Goal: Find specific page/section: Find specific page/section

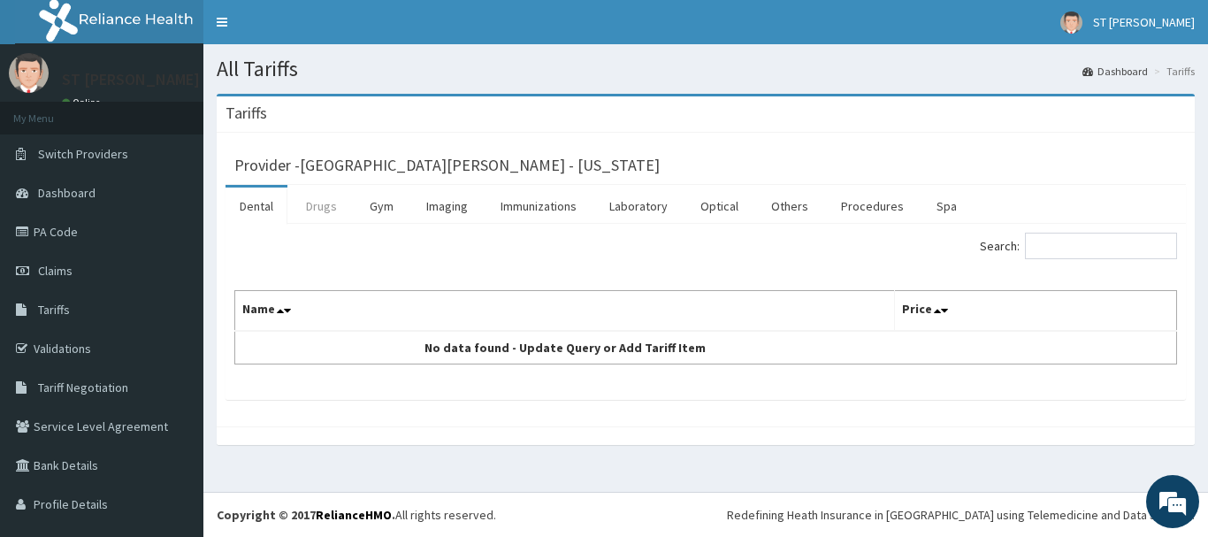
click at [323, 211] on link "Drugs" at bounding box center [321, 206] width 59 height 37
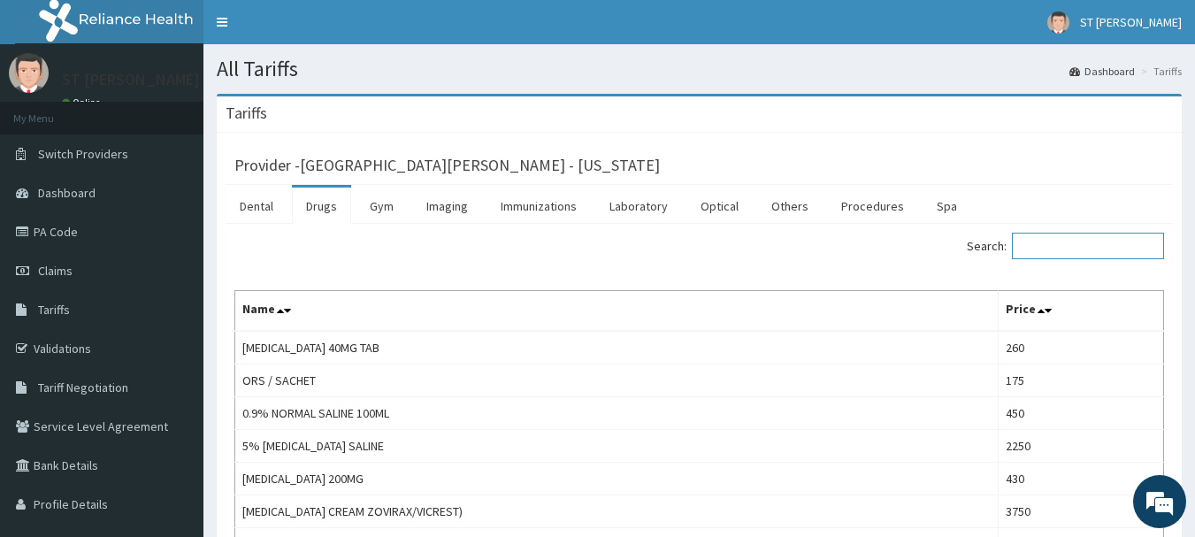
click at [1049, 241] on input "Search:" at bounding box center [1088, 246] width 152 height 27
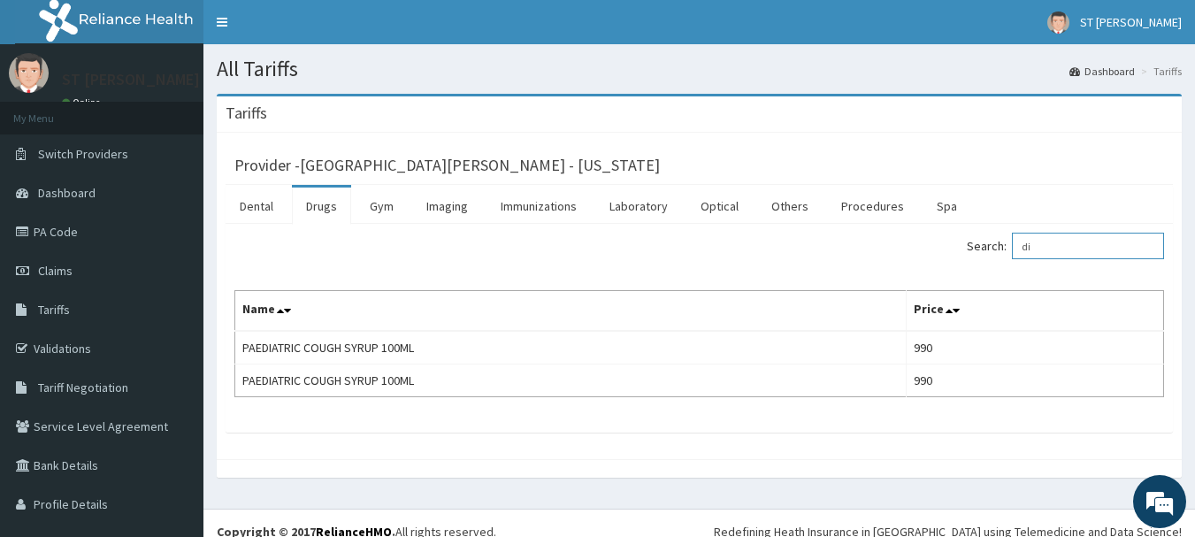
type input "d"
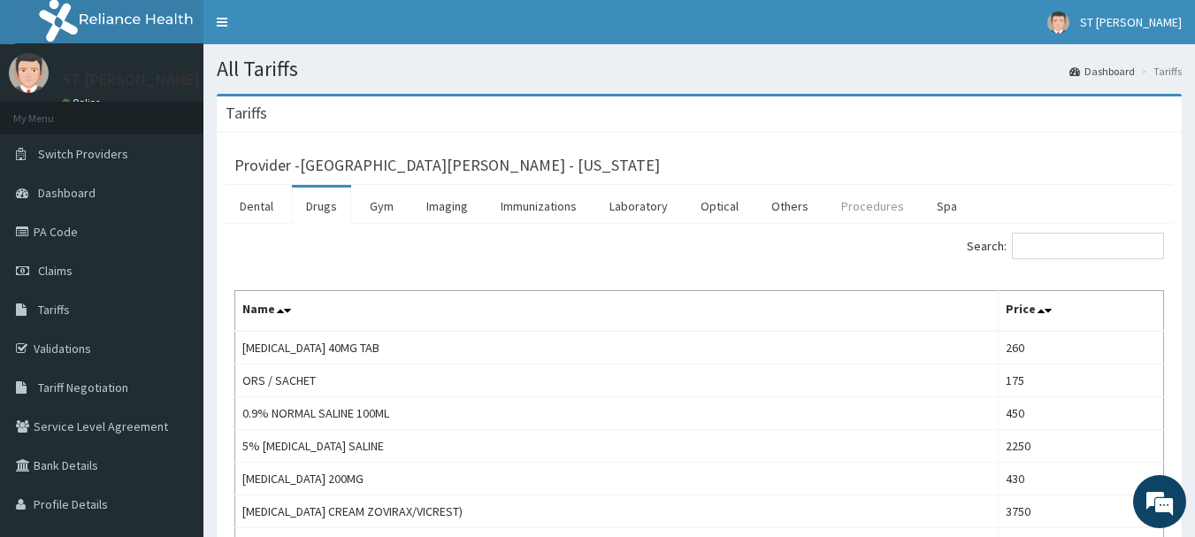
click at [890, 209] on link "Procedures" at bounding box center [872, 206] width 91 height 37
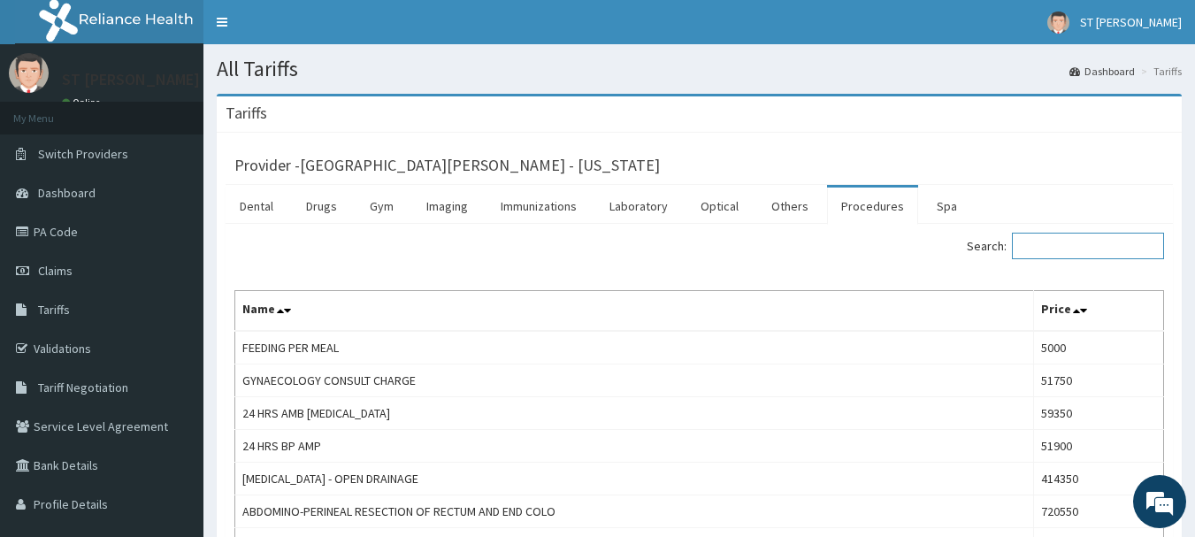
click at [1076, 253] on input "Search:" at bounding box center [1088, 246] width 152 height 27
click at [1077, 253] on input "Search:" at bounding box center [1088, 246] width 152 height 27
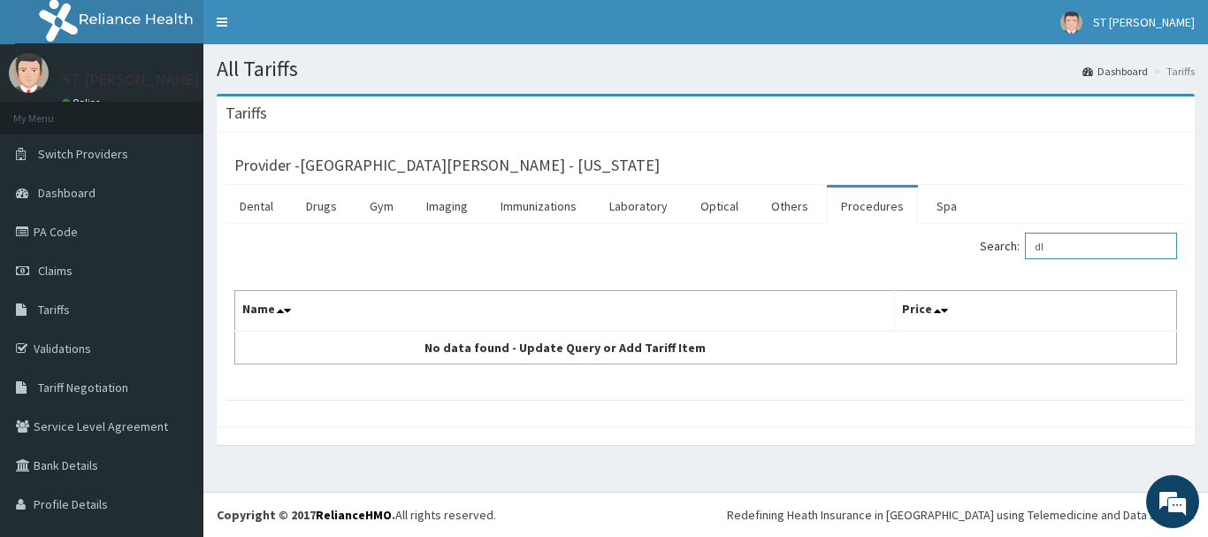
type input "d"
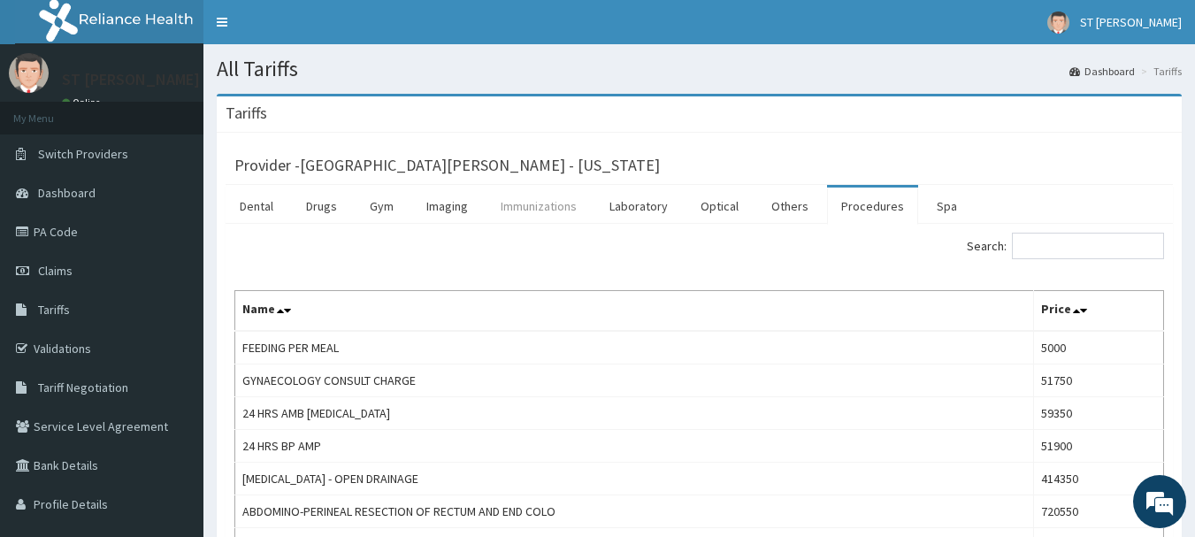
click at [525, 217] on link "Immunizations" at bounding box center [539, 206] width 104 height 37
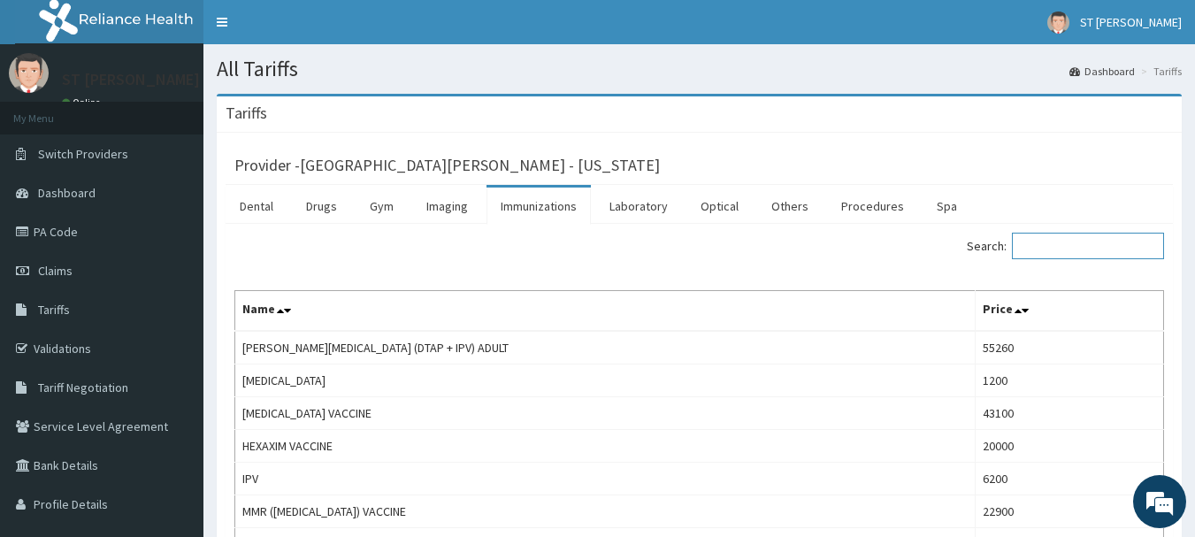
click at [1126, 245] on input "Search:" at bounding box center [1088, 246] width 152 height 27
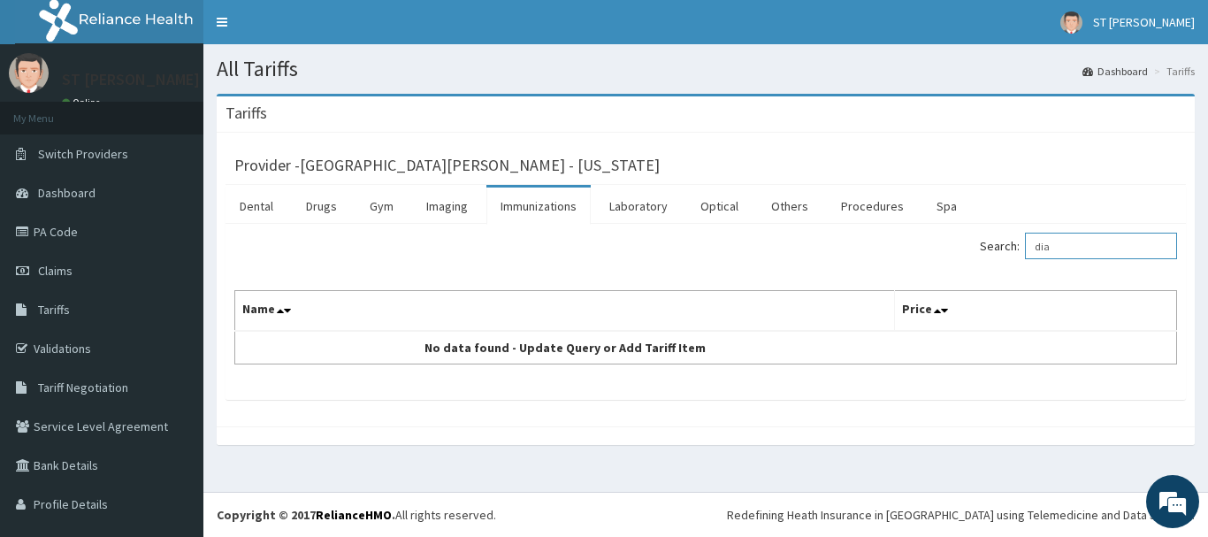
type input "dia"
click at [1199, 142] on div "R EL Toggle navigation ST Nicholas ST Nicholas - tayo@saintnicholashospital.com…" at bounding box center [604, 268] width 1208 height 537
click at [103, 151] on span "Switch Providers" at bounding box center [83, 154] width 90 height 16
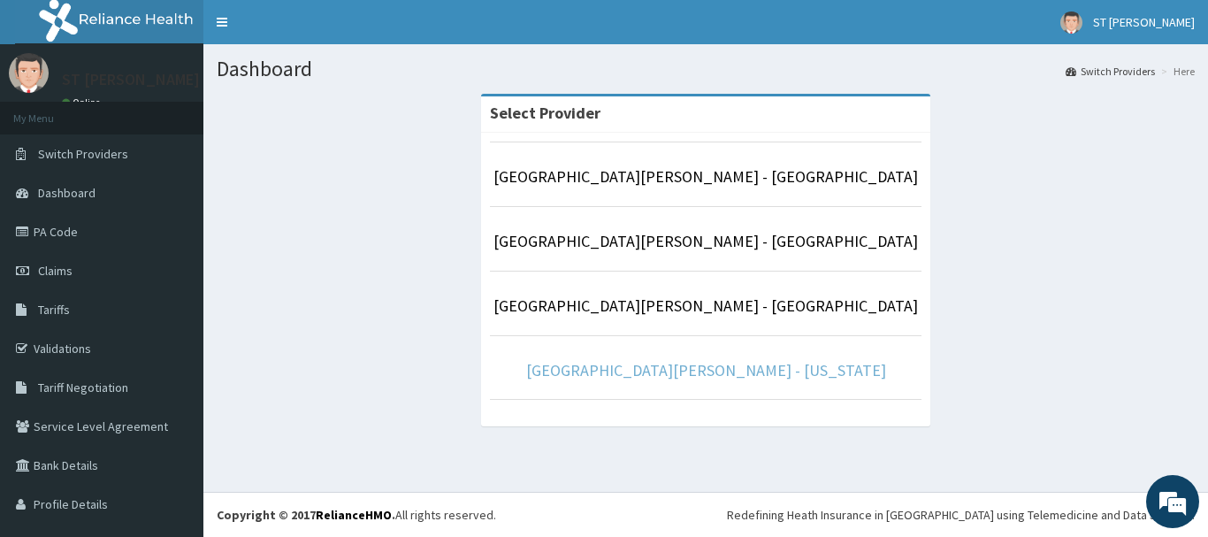
click at [641, 366] on link "[GEOGRAPHIC_DATA][PERSON_NAME] - [US_STATE]" at bounding box center [706, 370] width 360 height 20
click at [666, 370] on link "[GEOGRAPHIC_DATA][PERSON_NAME] - [US_STATE]" at bounding box center [706, 370] width 360 height 20
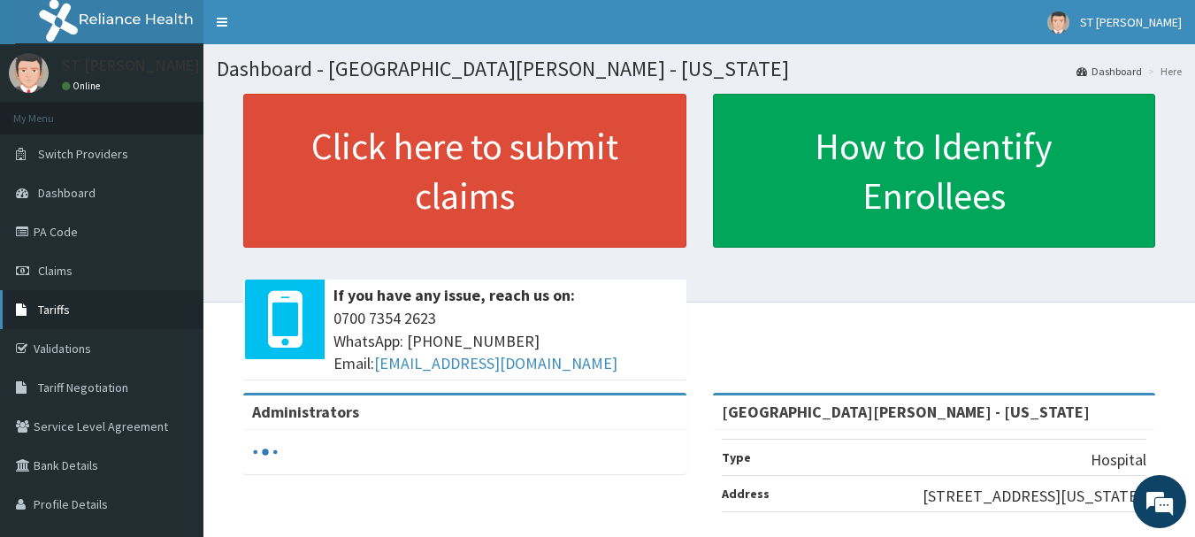
click at [50, 306] on span "Tariffs" at bounding box center [54, 310] width 32 height 16
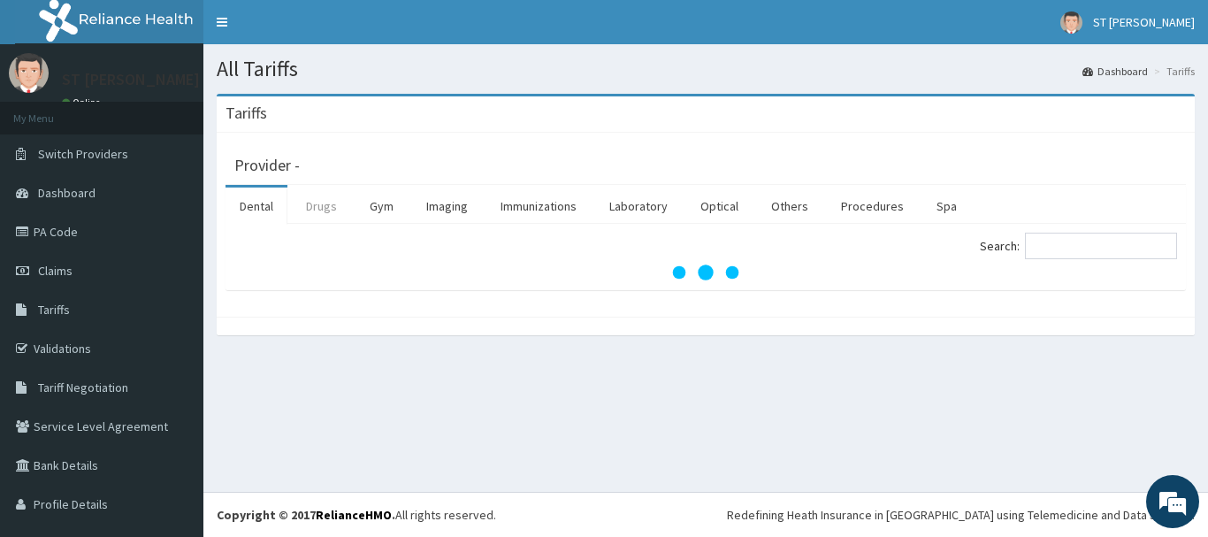
click at [326, 211] on link "Drugs" at bounding box center [321, 206] width 59 height 37
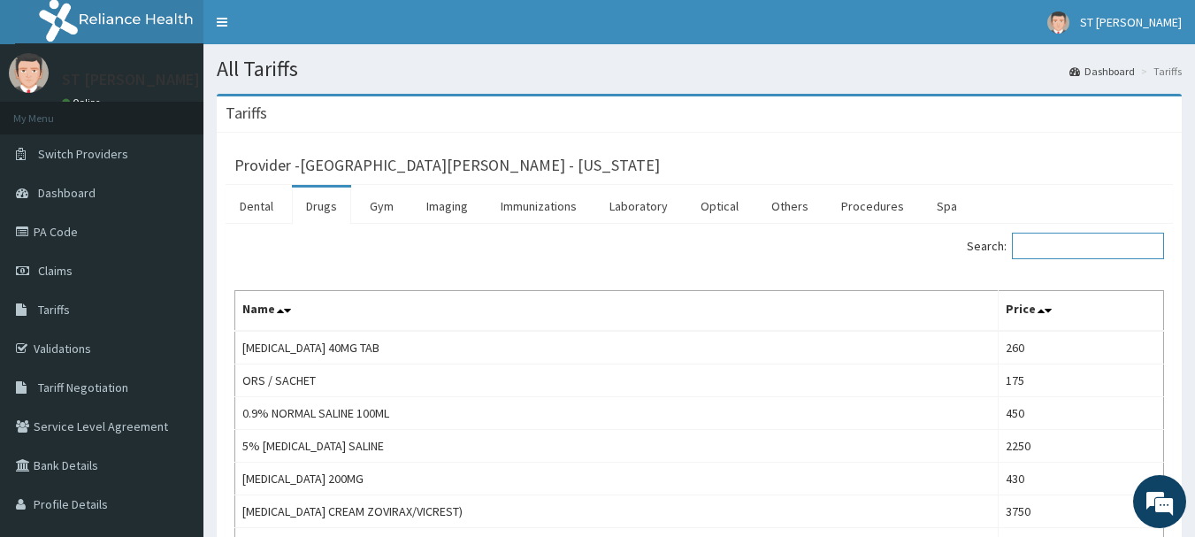
click at [1053, 246] on input "Search:" at bounding box center [1088, 246] width 152 height 27
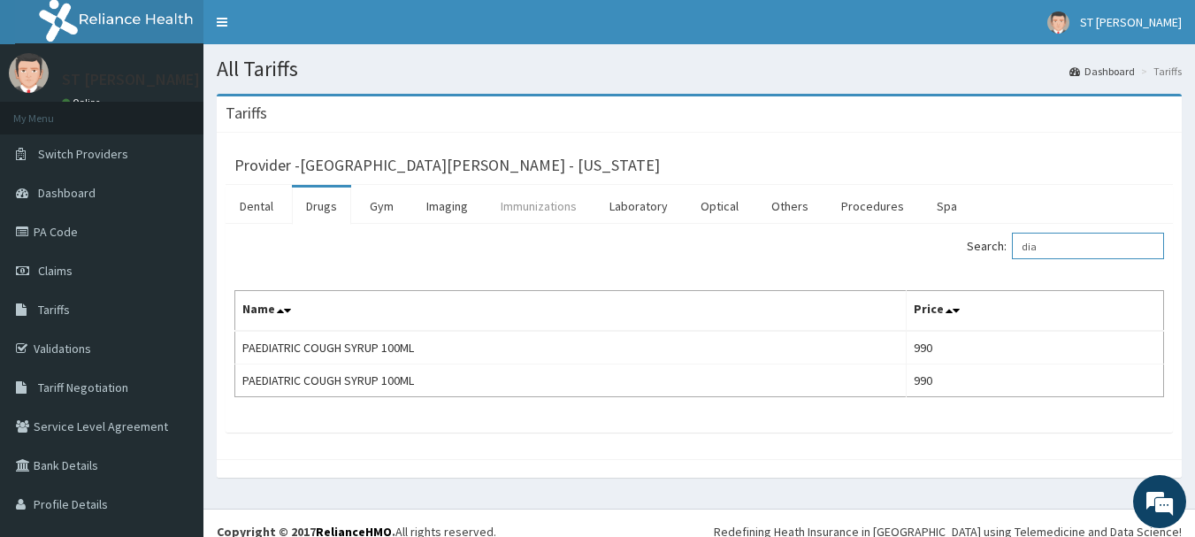
type input "dia"
click at [559, 202] on link "Immunizations" at bounding box center [539, 206] width 104 height 37
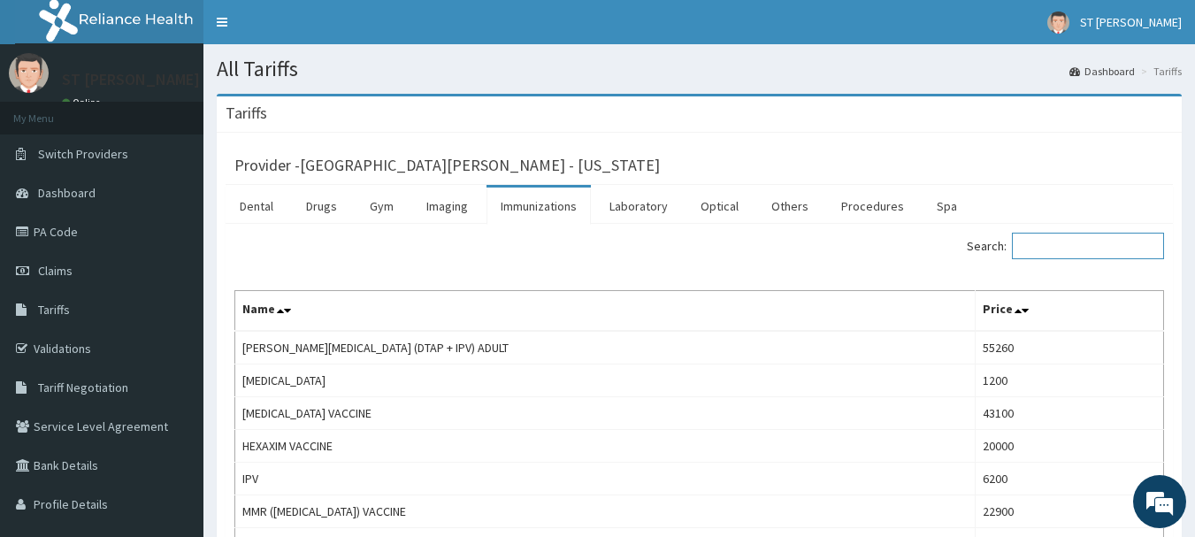
click at [1053, 249] on input "Search:" at bounding box center [1088, 246] width 152 height 27
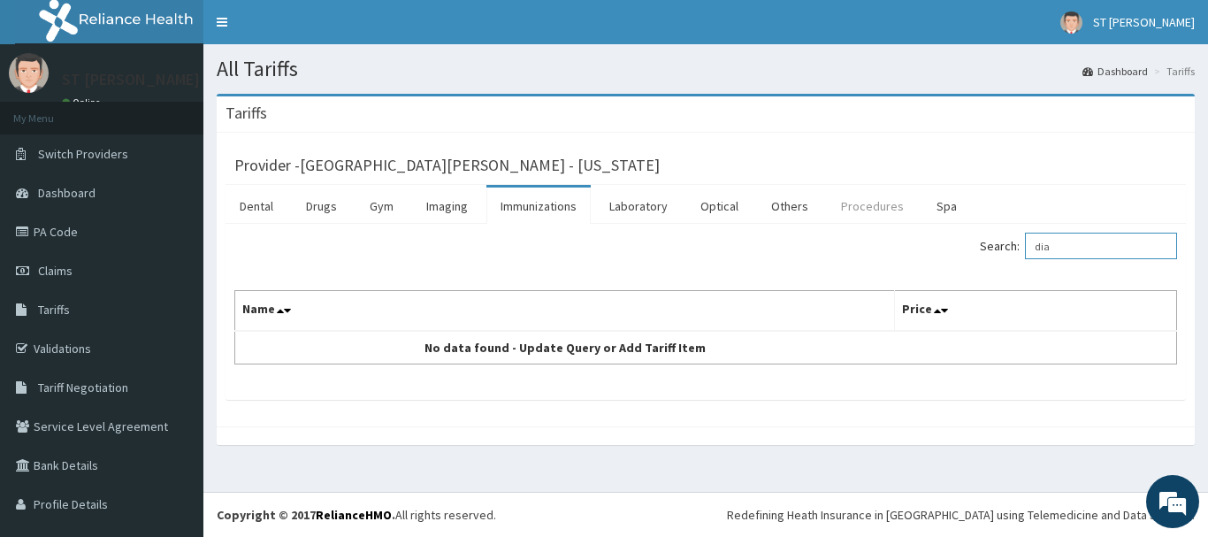
type input "dia"
click at [850, 214] on link "Procedures" at bounding box center [872, 206] width 91 height 37
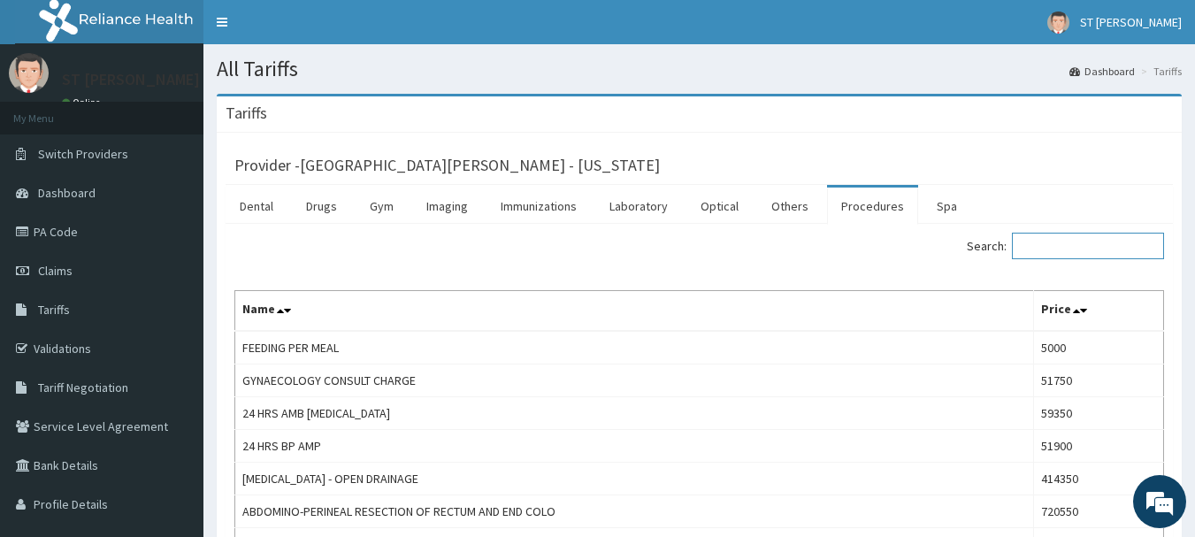
click at [1071, 250] on input "Search:" at bounding box center [1088, 246] width 152 height 27
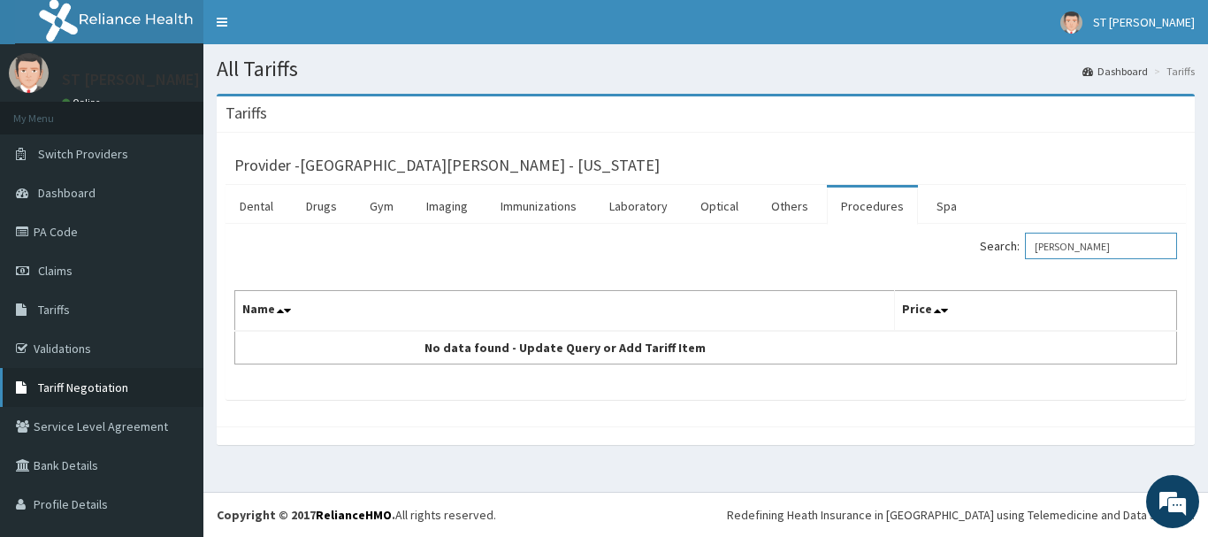
type input "[PERSON_NAME]"
click at [126, 376] on link "Tariff Negotiation" at bounding box center [101, 387] width 203 height 39
